Goal: Browse casually: Explore the website without a specific task or goal

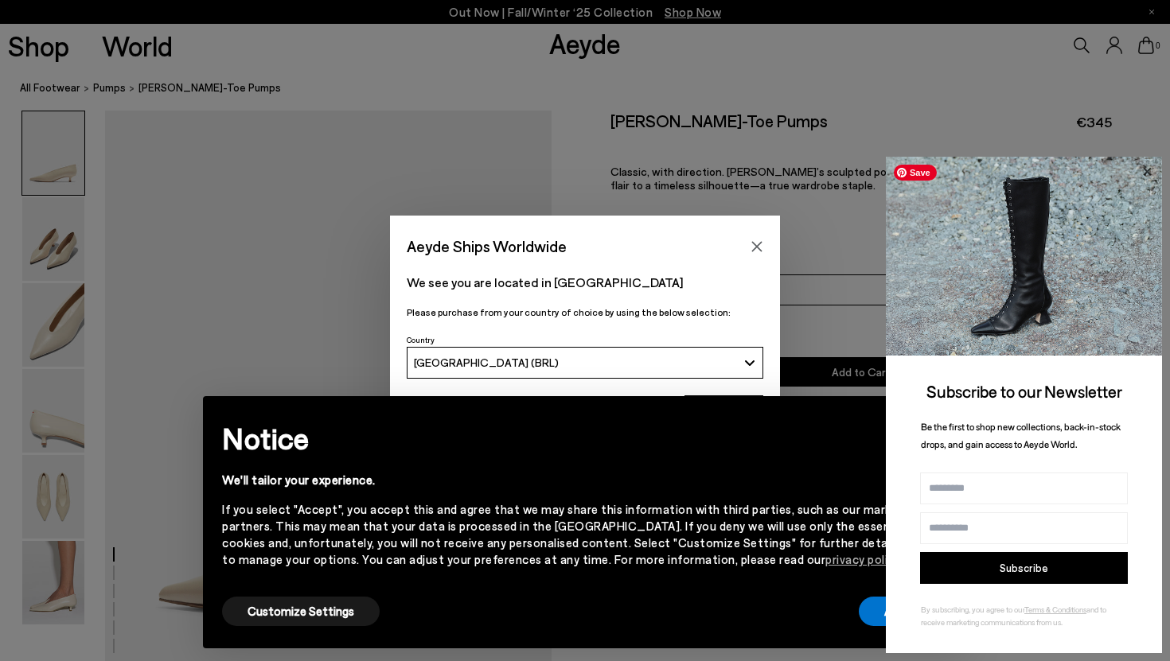
click at [804, 170] on icon at bounding box center [1146, 172] width 21 height 21
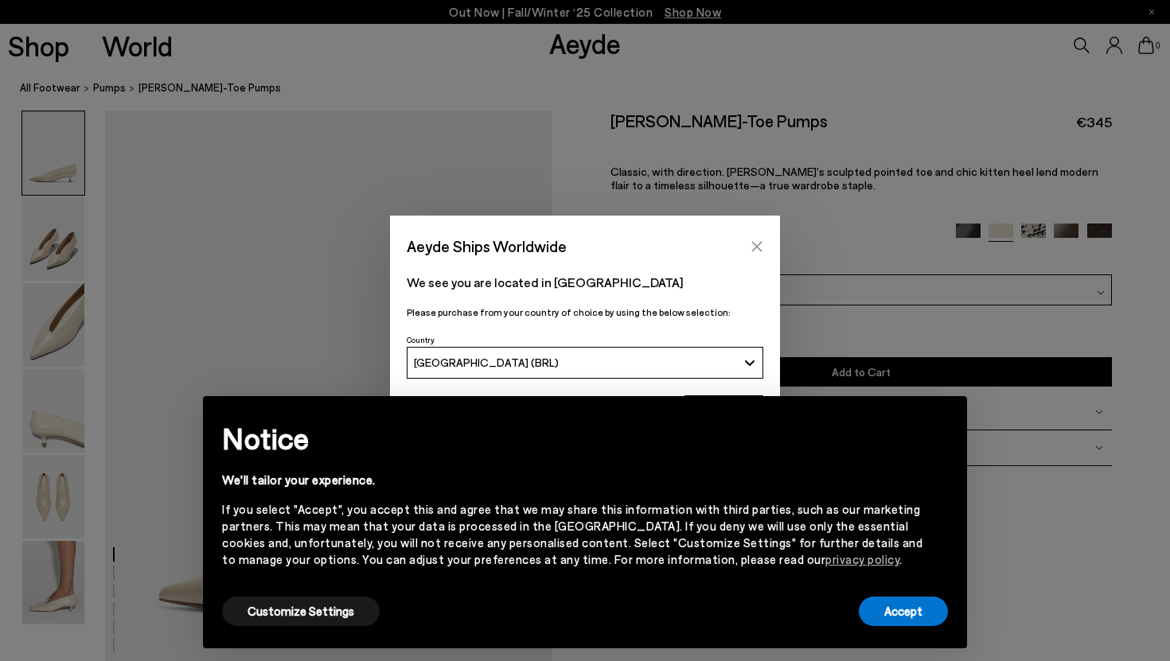
click at [765, 241] on button "Close" at bounding box center [757, 247] width 24 height 24
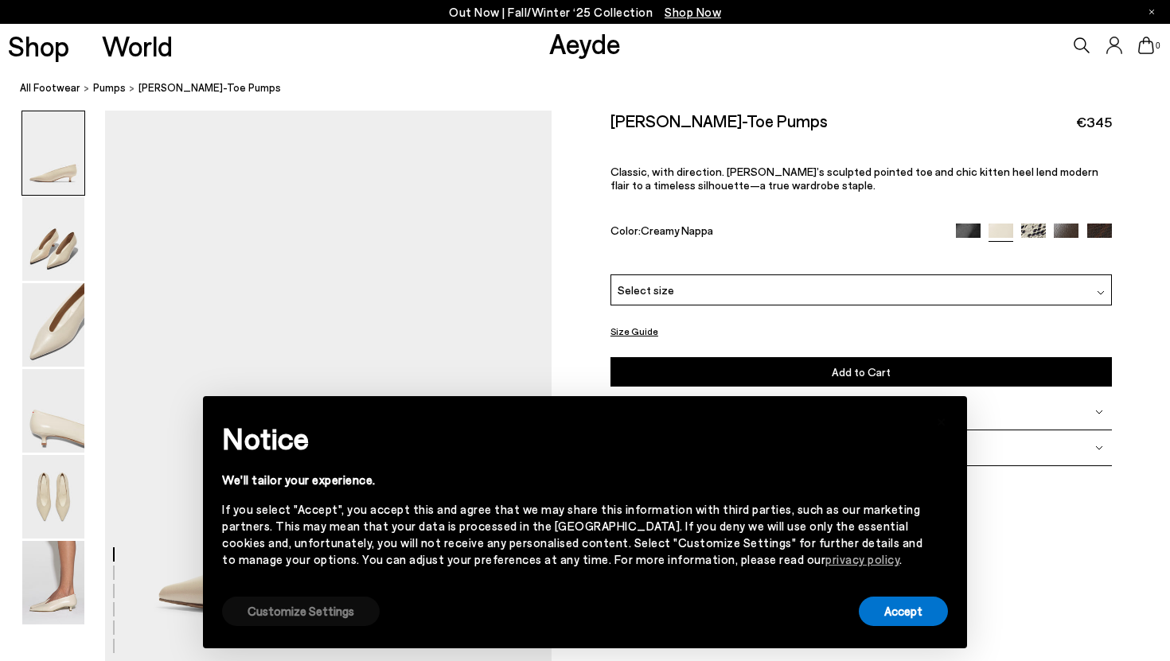
click at [335, 606] on button "Customize Settings" at bounding box center [301, 611] width 158 height 29
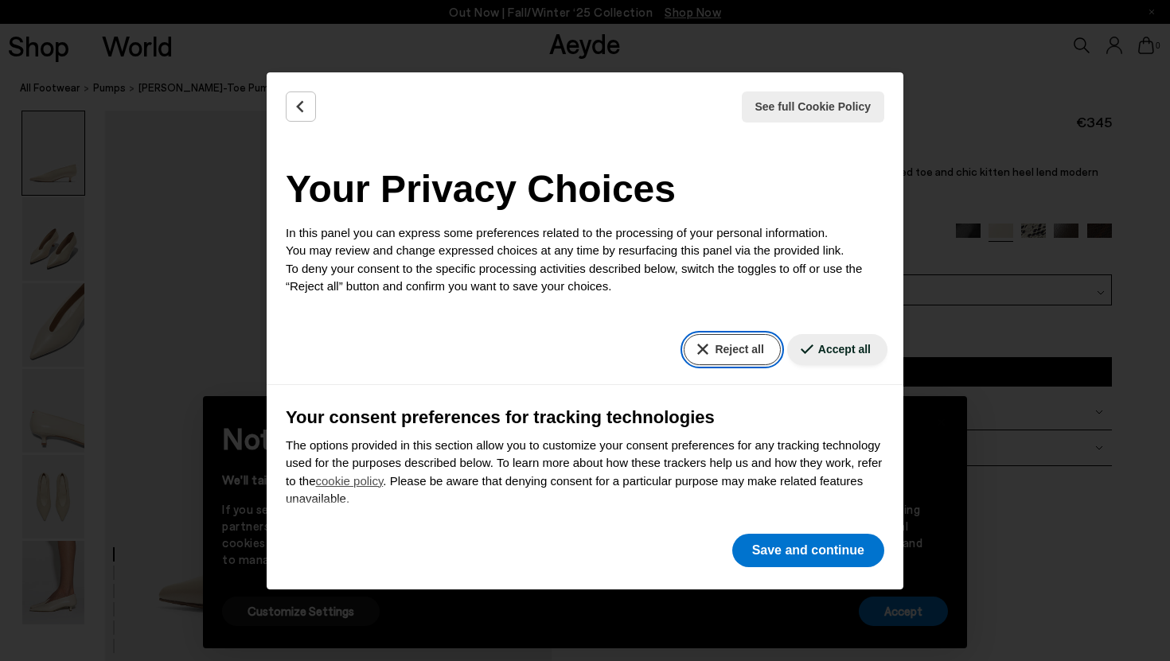
click at [727, 349] on button "Reject all" at bounding box center [732, 349] width 96 height 31
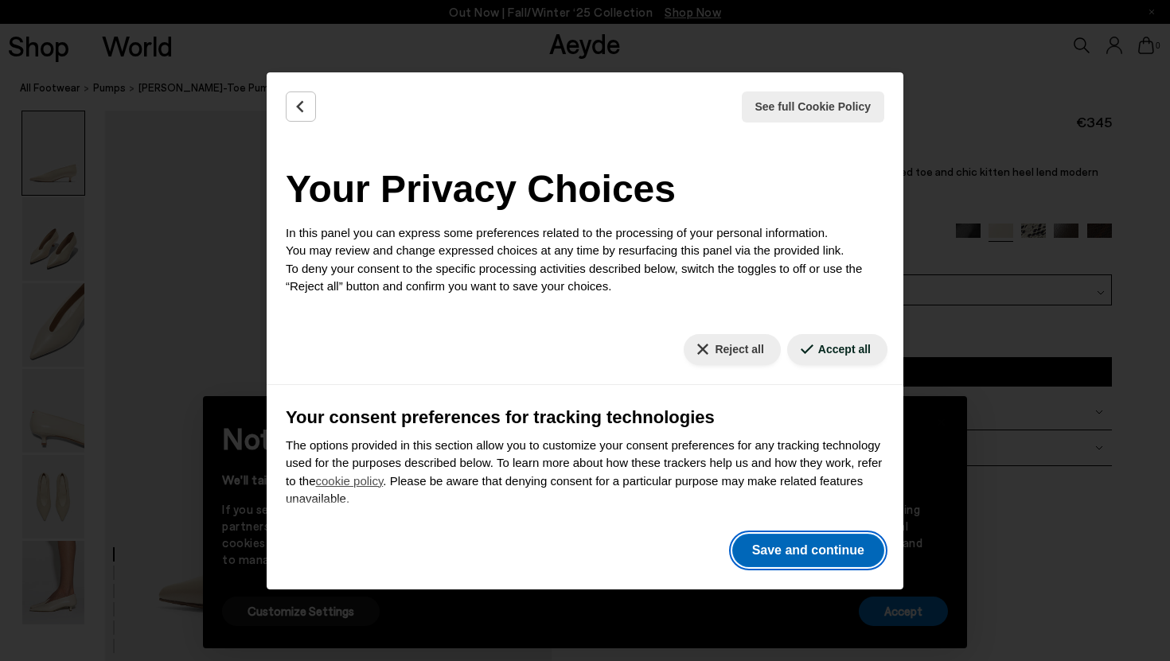
click at [789, 550] on button "Save and continue" at bounding box center [808, 550] width 152 height 33
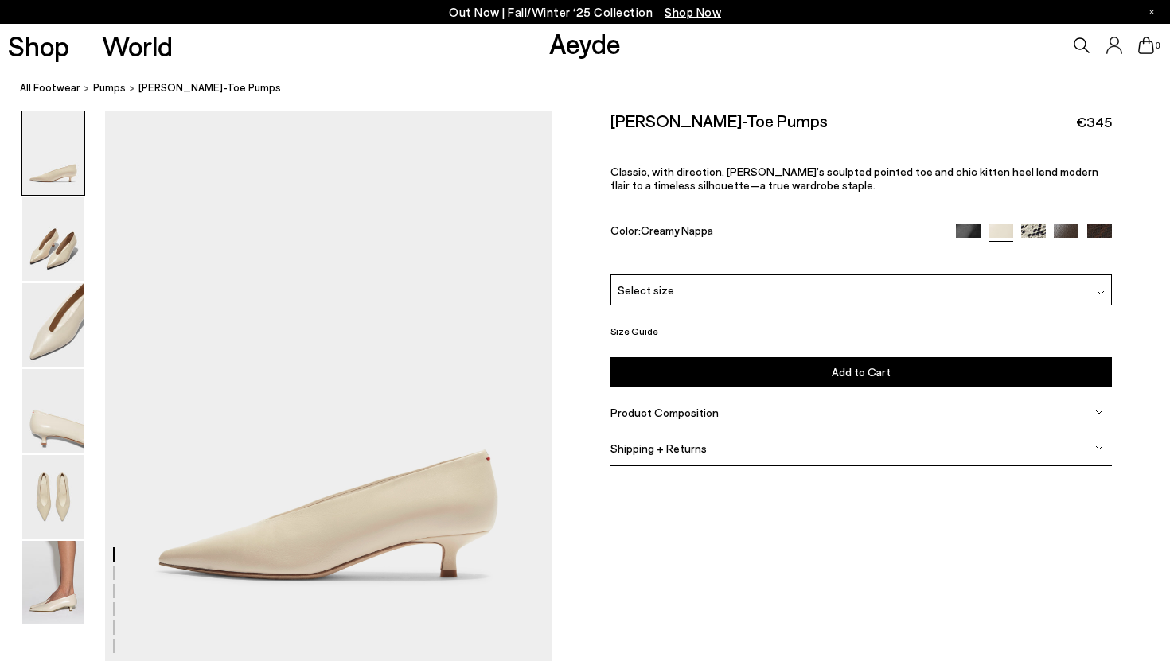
scroll to position [37, 0]
click at [69, 228] on img at bounding box center [53, 239] width 62 height 84
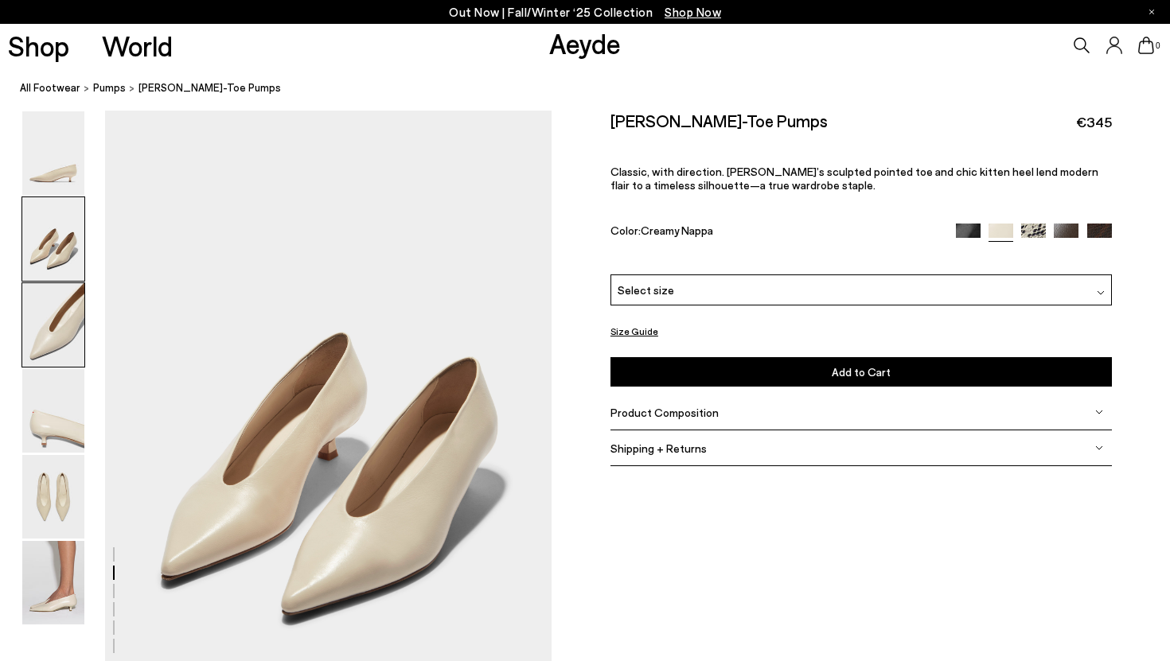
click at [53, 318] on img at bounding box center [53, 325] width 62 height 84
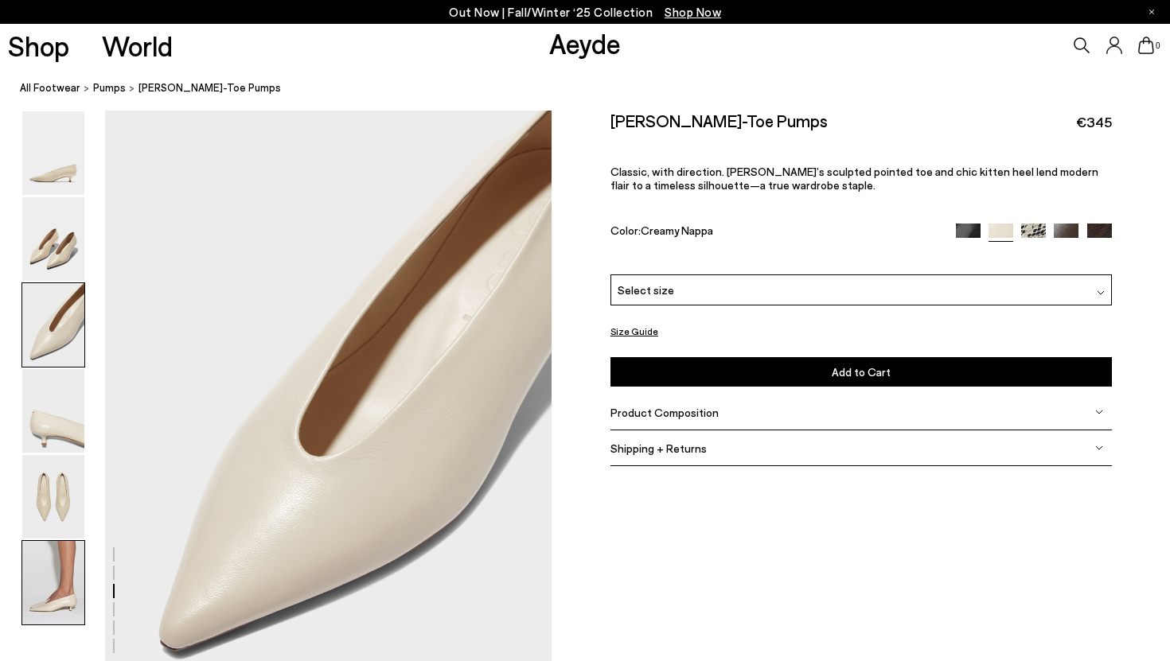
click at [53, 573] on img at bounding box center [53, 583] width 62 height 84
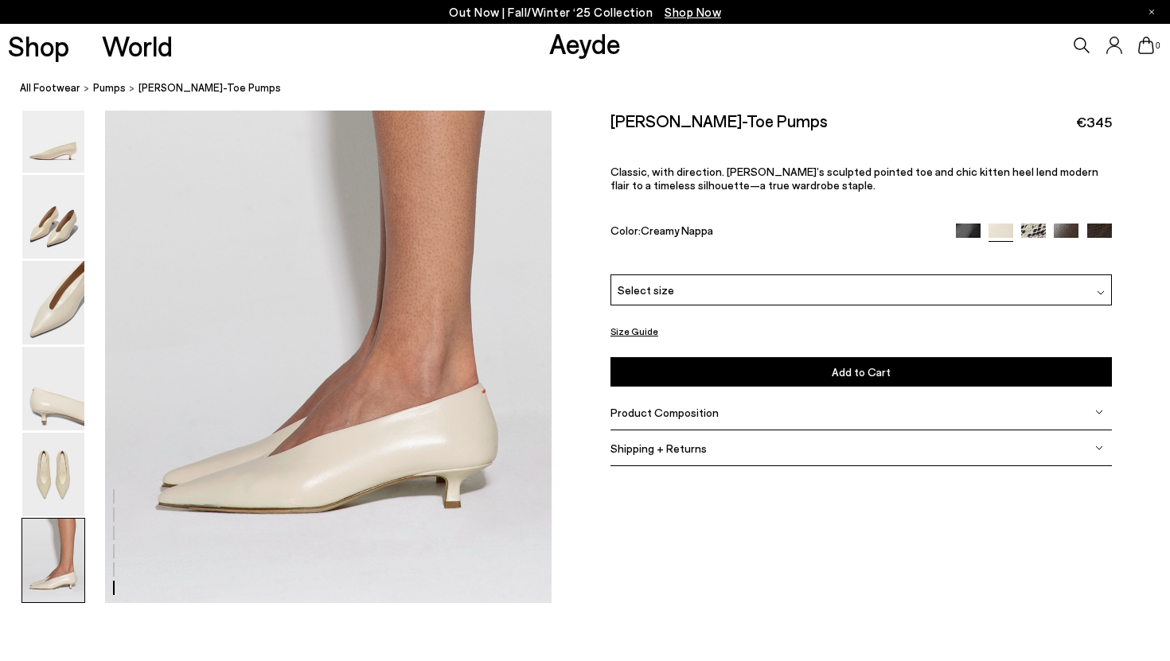
scroll to position [3101, 0]
